Goal: Information Seeking & Learning: Learn about a topic

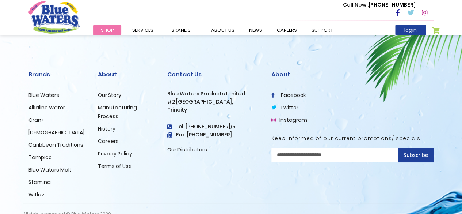
scroll to position [1267, 0]
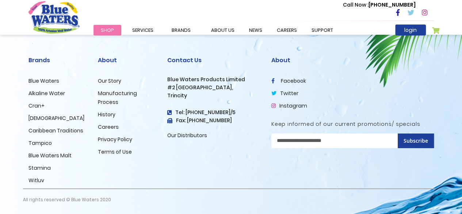
drag, startPoint x: 466, startPoint y: 16, endPoint x: 467, endPoint y: 190, distance: 173.9
click at [108, 132] on ul "Our Story Manufacturing Process History Careers Privacy Policy Terms of Use" at bounding box center [127, 116] width 58 height 80
click at [104, 127] on link "Careers" at bounding box center [108, 126] width 21 height 7
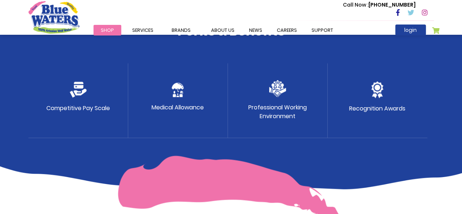
scroll to position [418, 0]
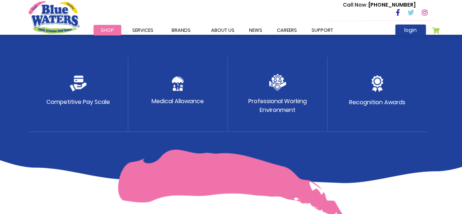
drag, startPoint x: 467, startPoint y: 17, endPoint x: 467, endPoint y: 100, distance: 83.3
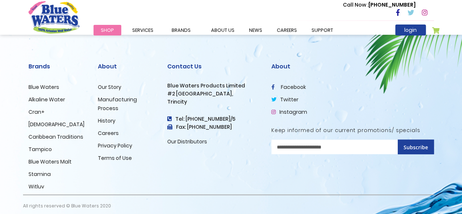
scroll to position [798, 0]
